Goal: Task Accomplishment & Management: Use online tool/utility

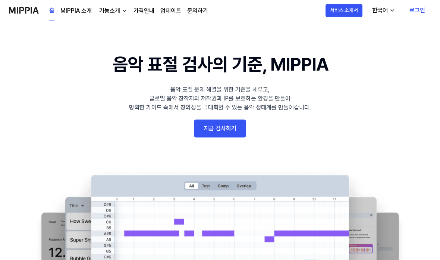
click at [222, 129] on link "지금 검사하기" at bounding box center [220, 128] width 52 height 18
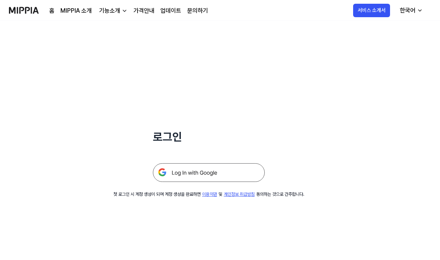
click at [233, 178] on img at bounding box center [209, 172] width 112 height 19
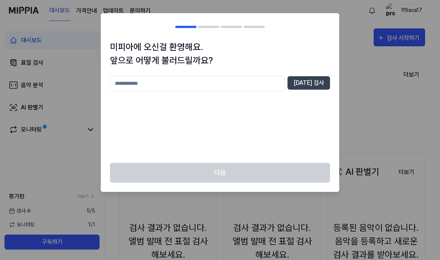
click at [267, 79] on input "text" at bounding box center [197, 83] width 175 height 15
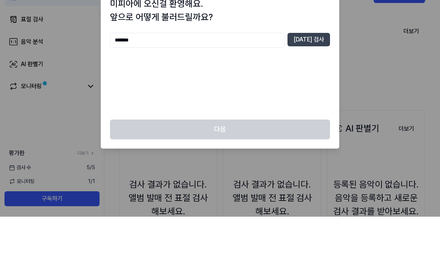
type input "*******"
click at [313, 76] on button "[DATE] 검사" at bounding box center [309, 82] width 43 height 13
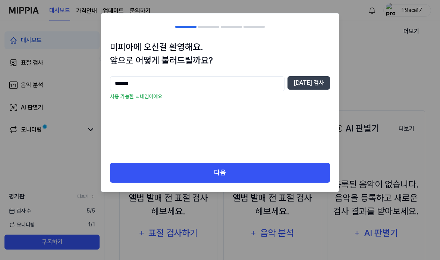
click at [296, 168] on button "다음" at bounding box center [220, 173] width 220 height 20
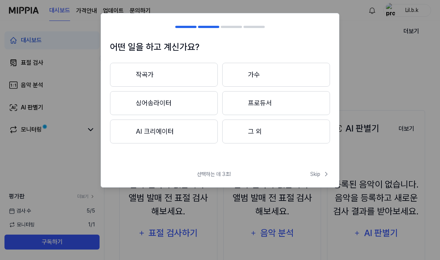
click at [314, 71] on button "가수" at bounding box center [276, 75] width 108 height 24
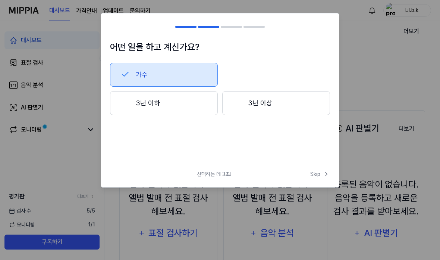
click at [131, 104] on button "3년 이하" at bounding box center [164, 103] width 108 height 24
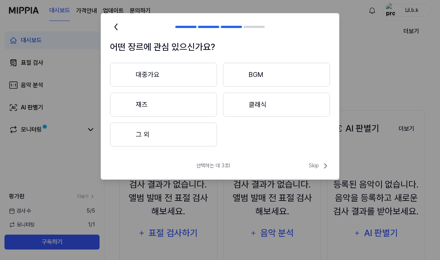
click at [140, 131] on button "그 외" at bounding box center [163, 134] width 107 height 24
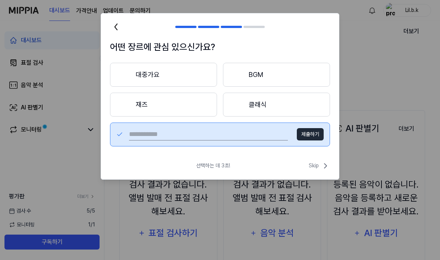
click at [147, 131] on input "text" at bounding box center [208, 134] width 159 height 12
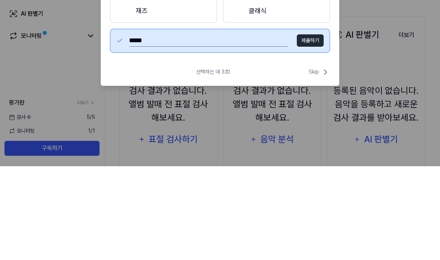
type input "******"
click at [312, 128] on button "제출하기" at bounding box center [310, 134] width 27 height 12
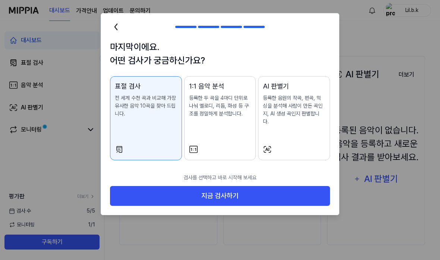
click at [139, 188] on button "지금 검사하기" at bounding box center [220, 196] width 220 height 20
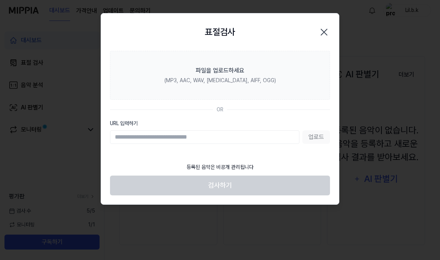
click at [149, 36] on div "표절검사 닫기" at bounding box center [220, 31] width 220 height 19
click at [183, 82] on div "(MP3, AAC, WAV, FLAC, AIFF, OGG)" at bounding box center [221, 80] width 112 height 8
click at [0, 0] on input "파일을 업로드하세요 (MP3, AAC, WAV, FLAC, AIFF, OGG)" at bounding box center [0, 0] width 0 height 0
